Goal: Task Accomplishment & Management: Manage account settings

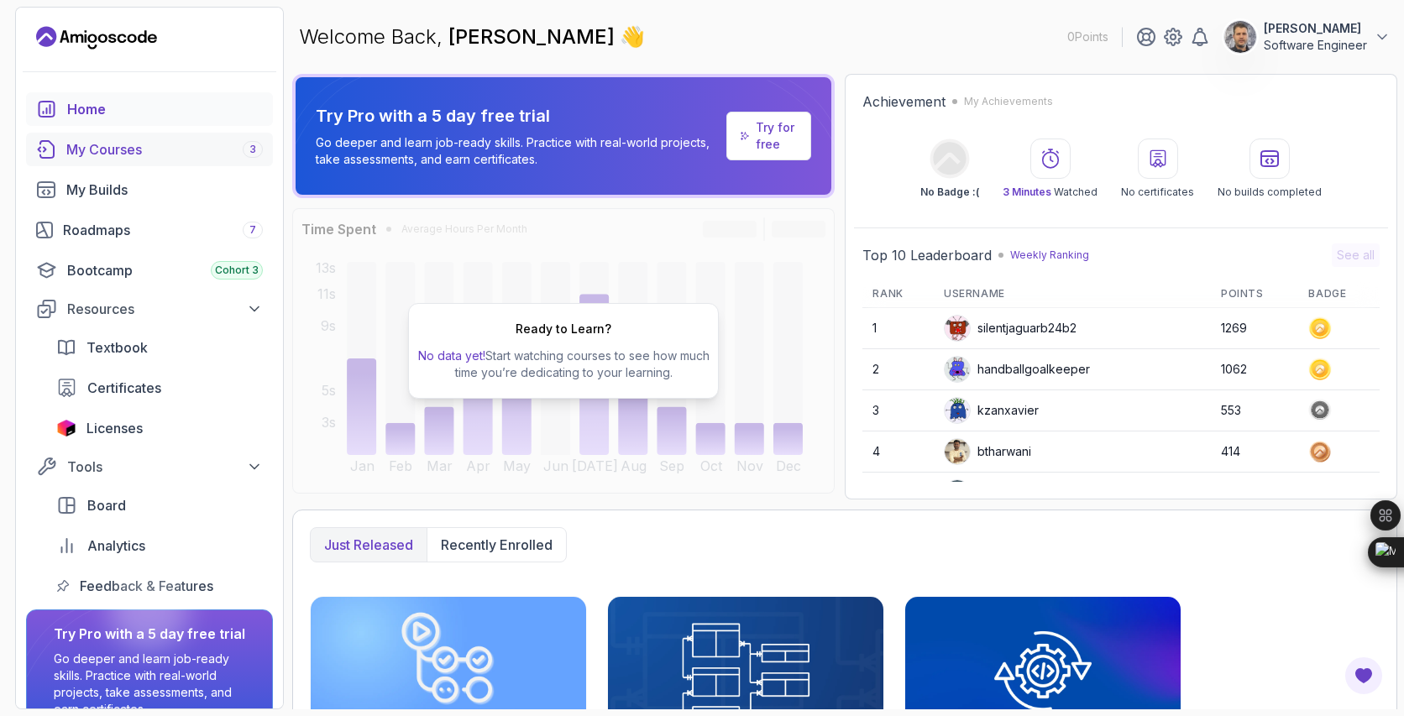
click at [129, 160] on link "My Courses 3" at bounding box center [149, 150] width 247 height 34
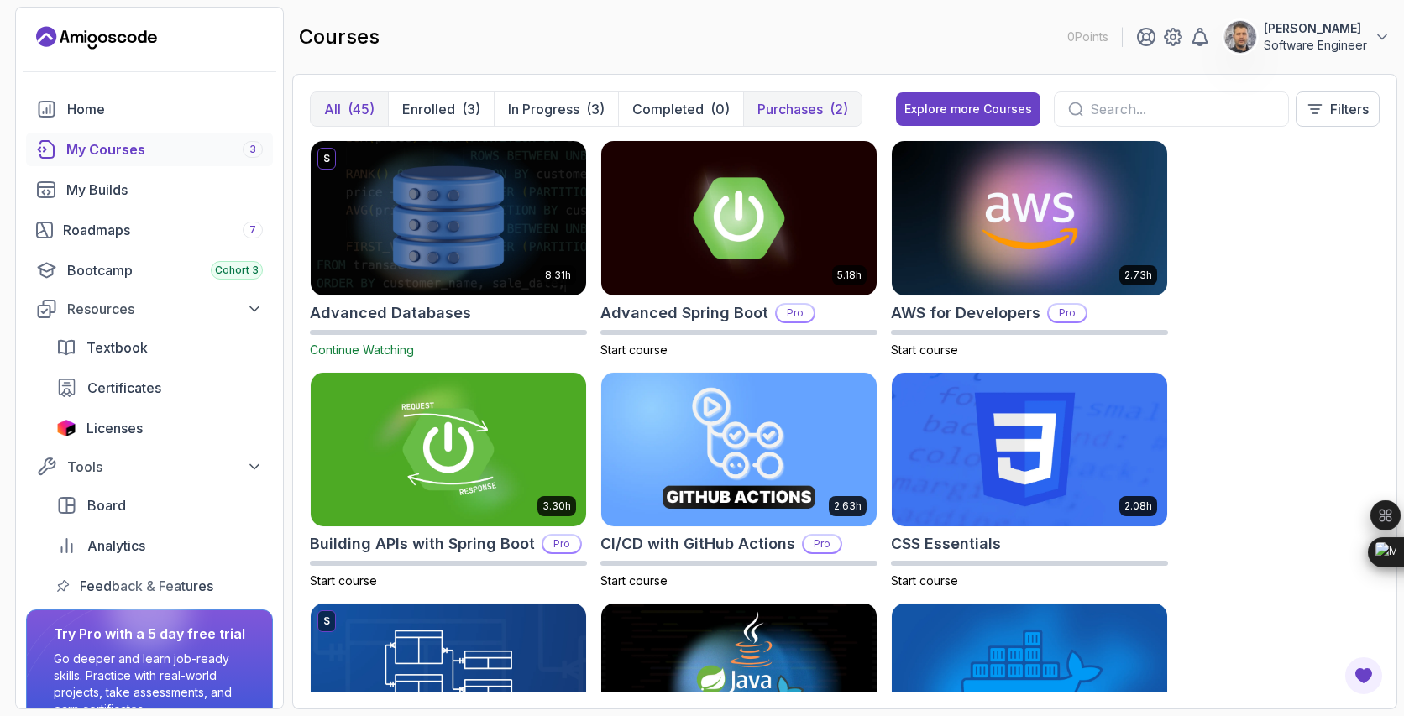
click at [804, 112] on p "Purchases" at bounding box center [789, 109] width 65 height 20
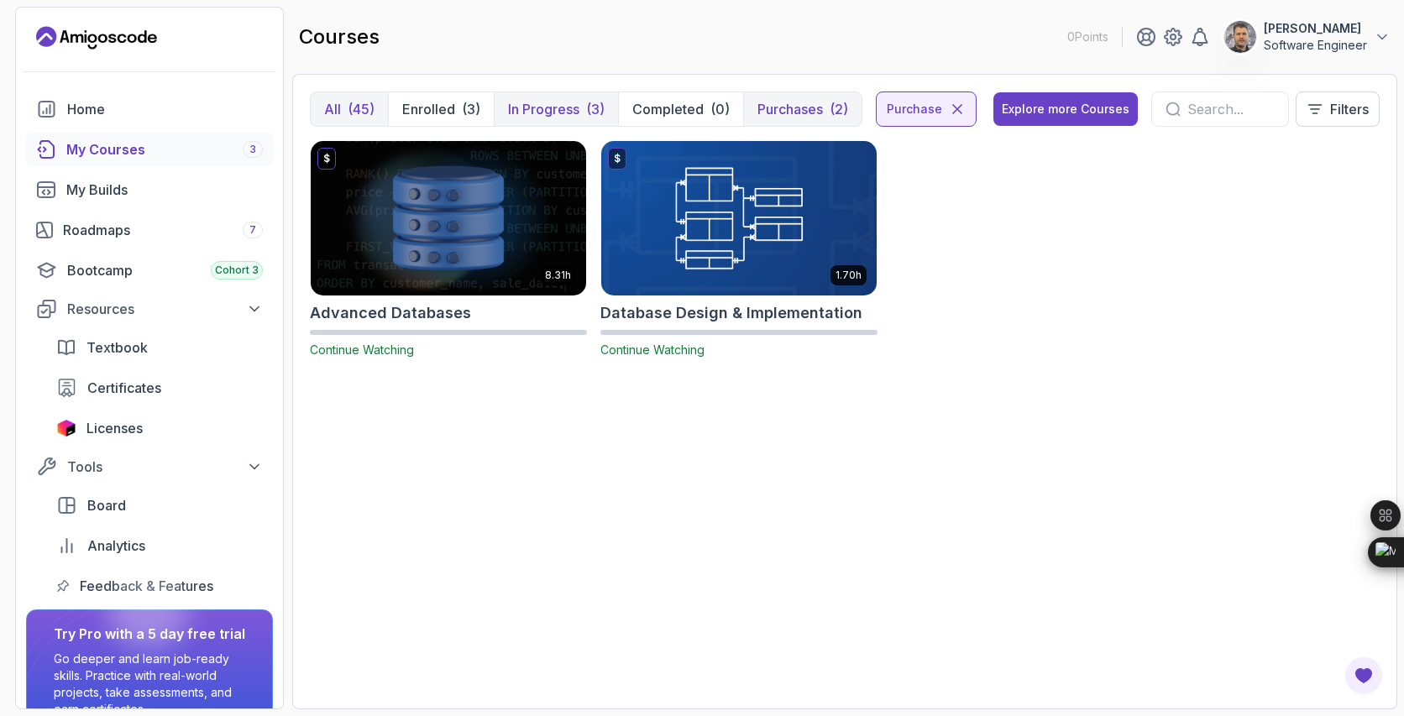
click at [545, 110] on p "In Progress" at bounding box center [543, 109] width 71 height 20
click at [556, 107] on p "In Progress" at bounding box center [543, 109] width 71 height 20
click at [955, 111] on icon at bounding box center [957, 109] width 8 height 8
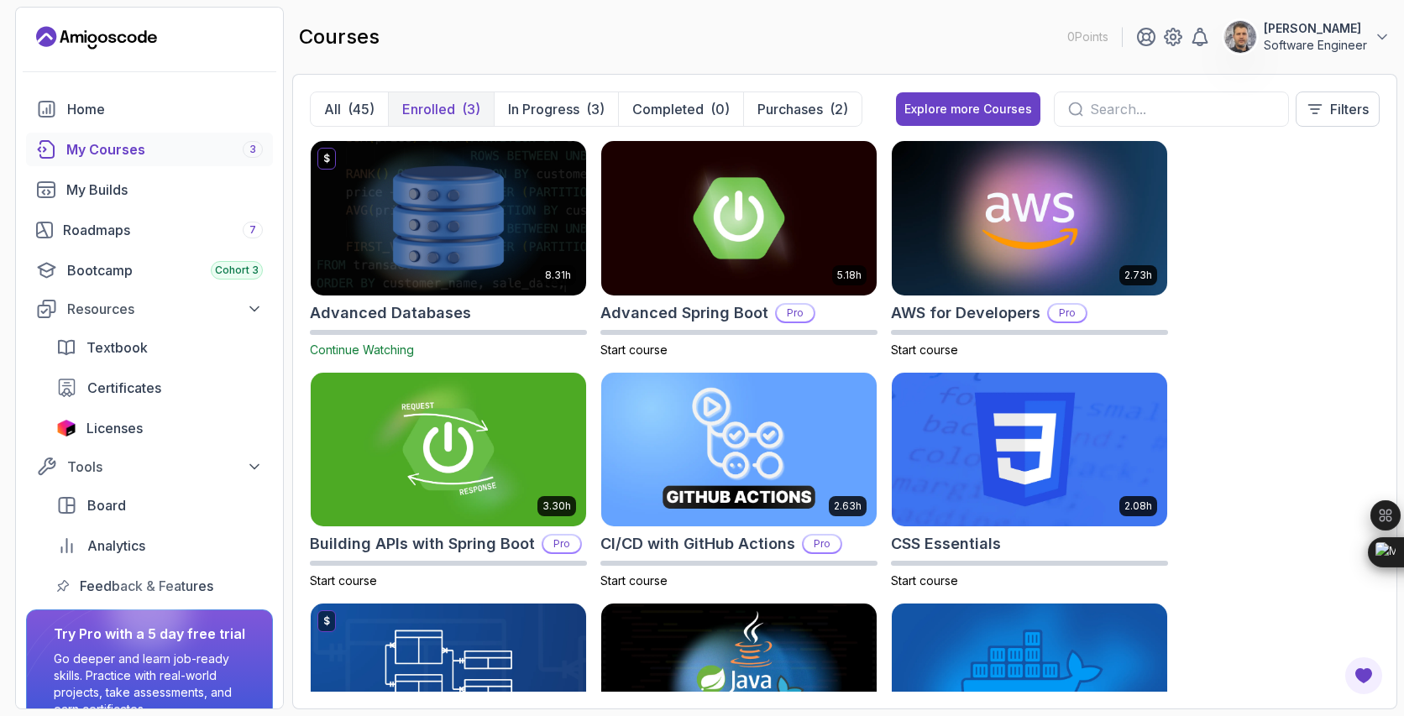
click at [429, 106] on p "Enrolled" at bounding box center [428, 109] width 53 height 20
